Goal: Book appointment/travel/reservation

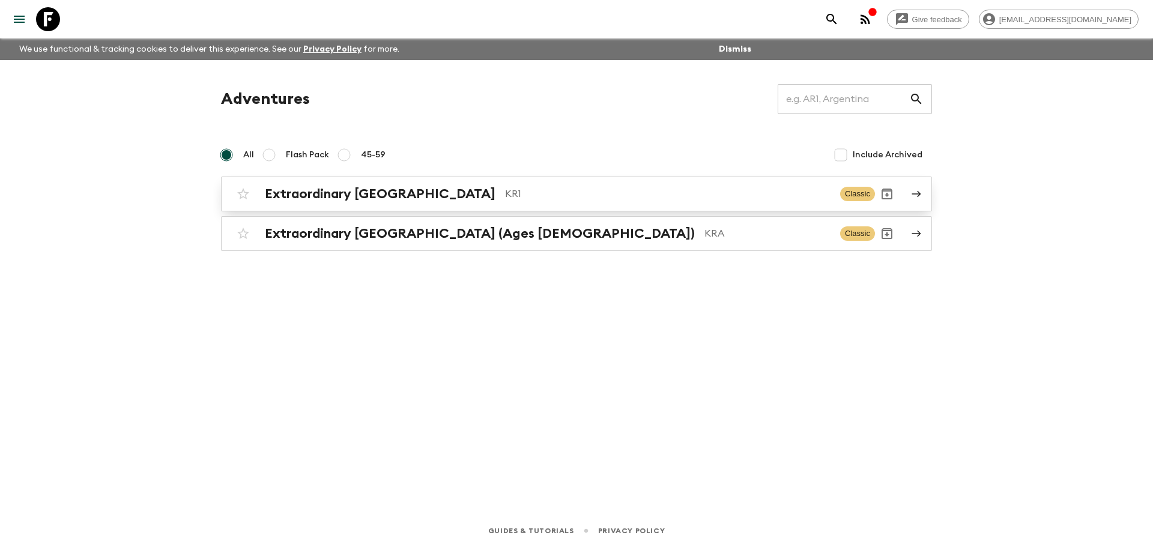
click at [505, 195] on p "KR1" at bounding box center [667, 194] width 325 height 14
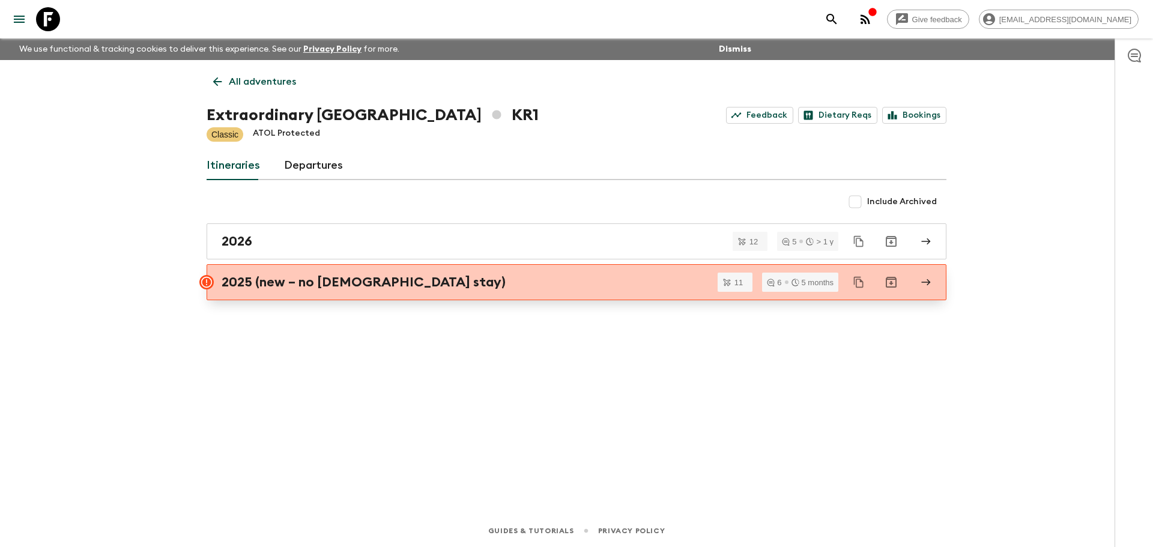
click at [511, 291] on link "2025 (new – no [DEMOGRAPHIC_DATA] stay)" at bounding box center [577, 282] width 740 height 36
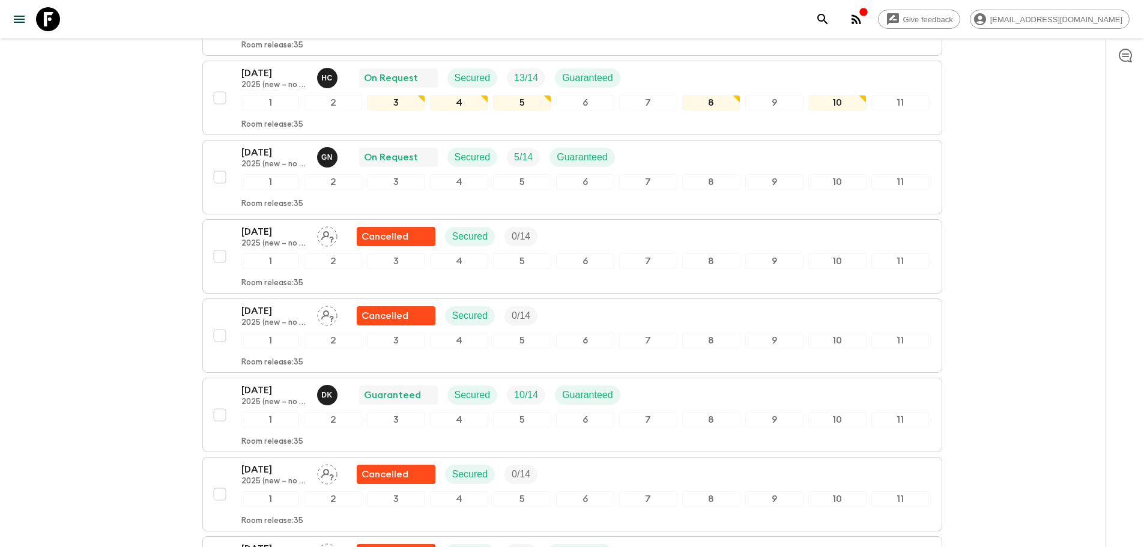
scroll to position [360, 0]
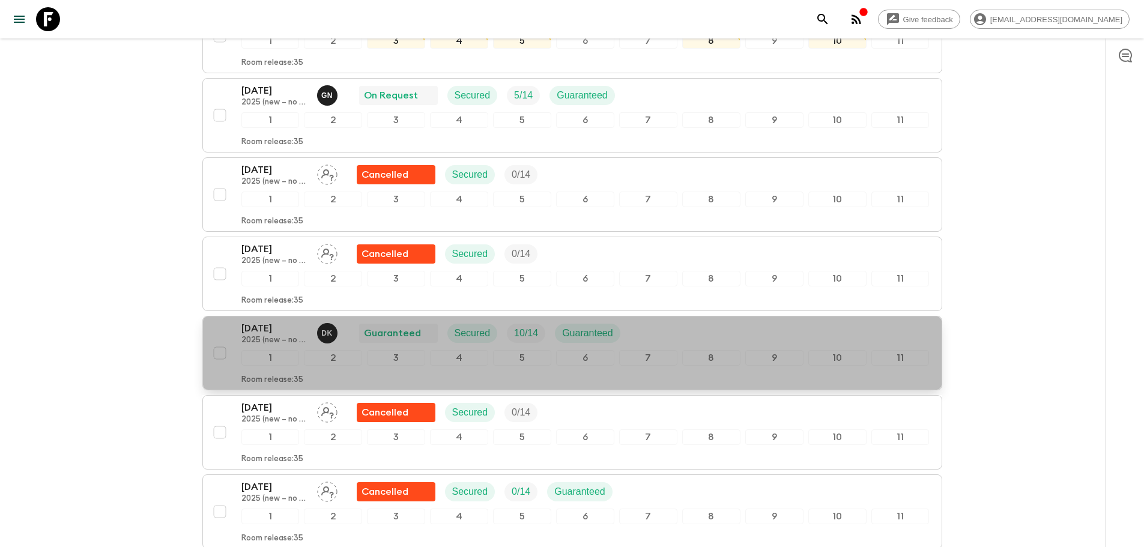
click at [411, 338] on p "Guaranteed" at bounding box center [392, 333] width 57 height 14
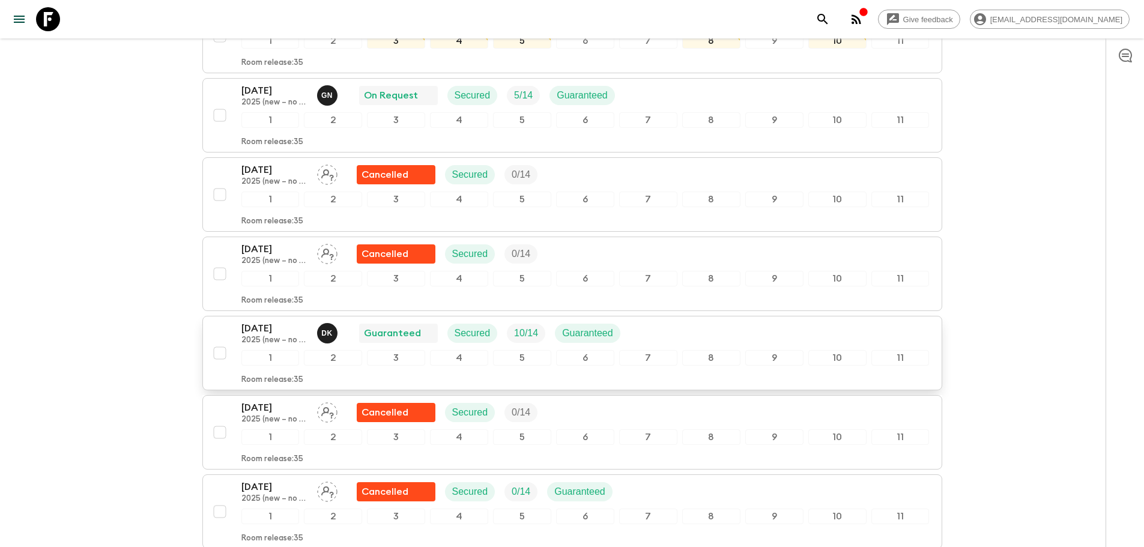
click at [351, 363] on div "2" at bounding box center [333, 358] width 58 height 16
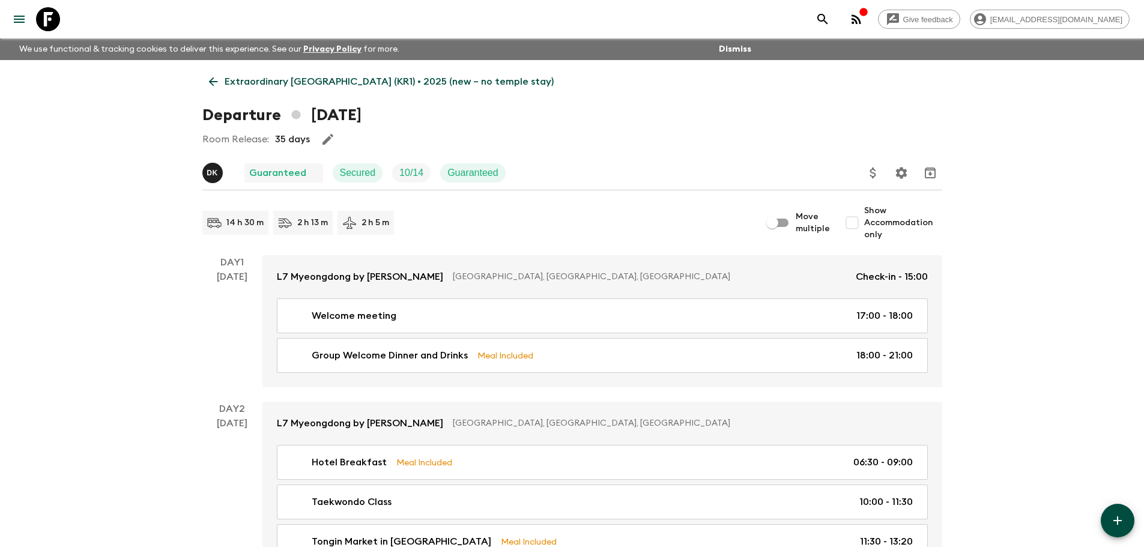
click at [373, 172] on p "Secured" at bounding box center [358, 173] width 36 height 14
click at [403, 176] on p "10 / 14" at bounding box center [411, 173] width 24 height 14
click at [306, 175] on div "Guaranteed" at bounding box center [283, 173] width 69 height 14
click at [901, 175] on icon "Settings" at bounding box center [901, 173] width 14 height 14
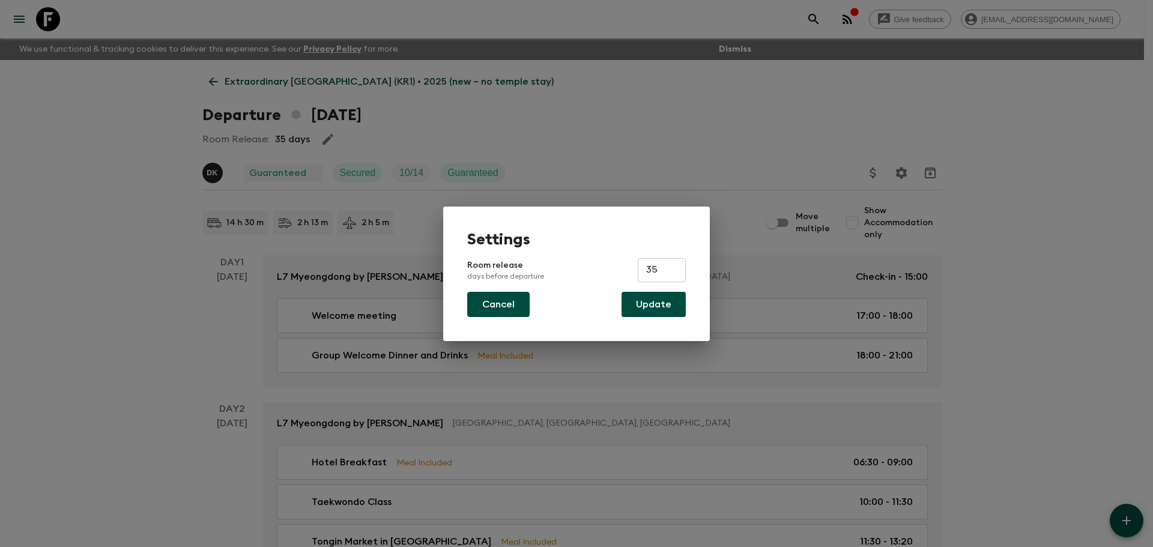
click at [496, 305] on button "Cancel" at bounding box center [498, 304] width 62 height 25
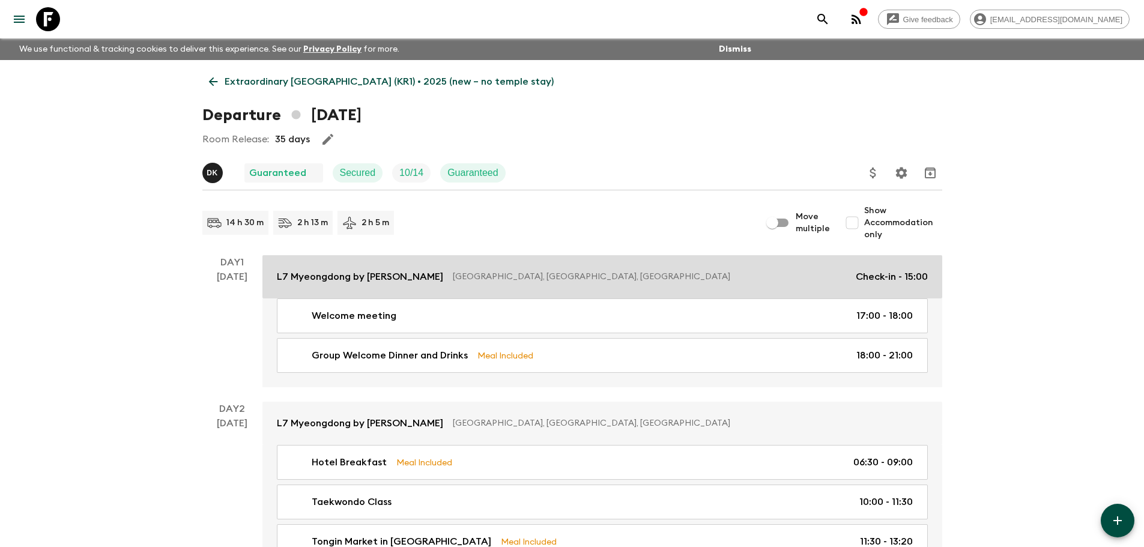
click at [368, 276] on p "L7 Myeongdong by [PERSON_NAME]" at bounding box center [360, 277] width 166 height 14
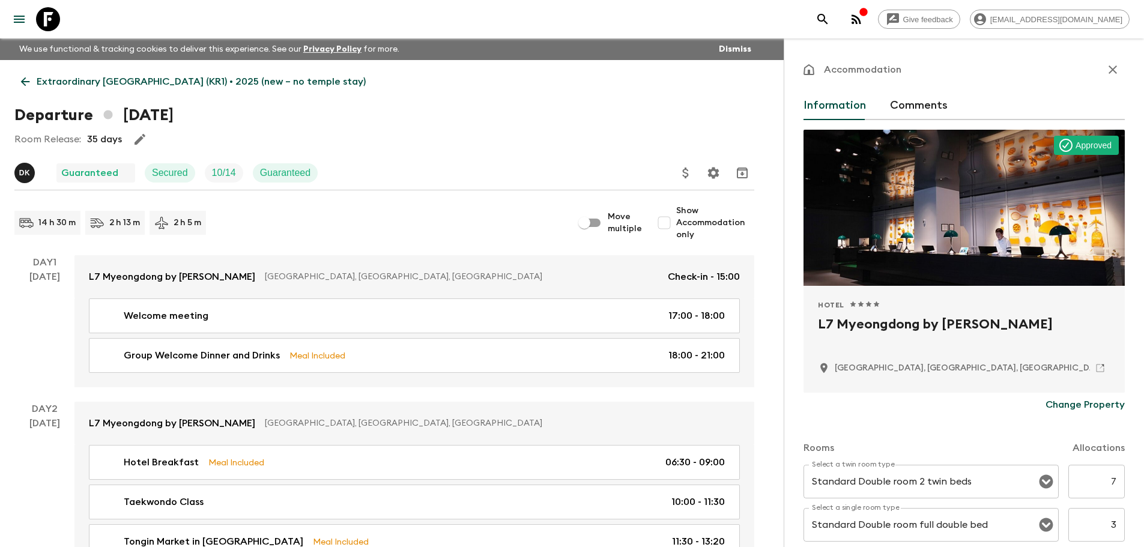
scroll to position [60, 0]
